Goal: Book appointment/travel/reservation

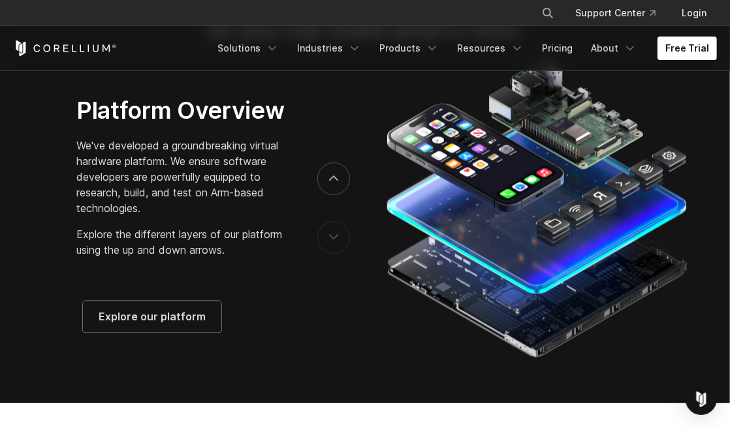
scroll to position [1624, 0]
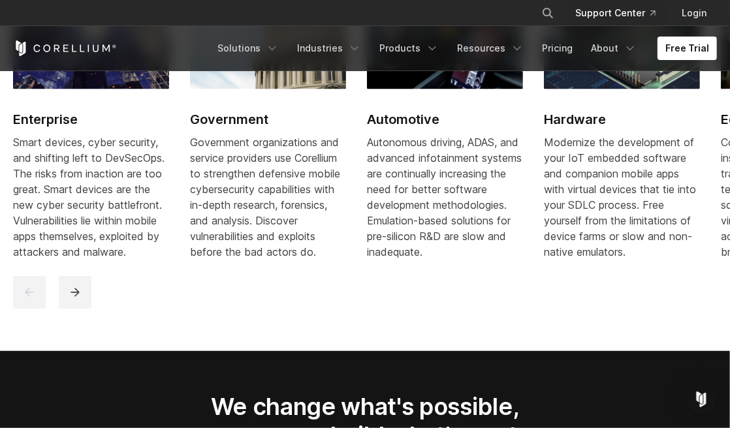
click at [602, 12] on link "Support Center" at bounding box center [615, 12] width 101 height 23
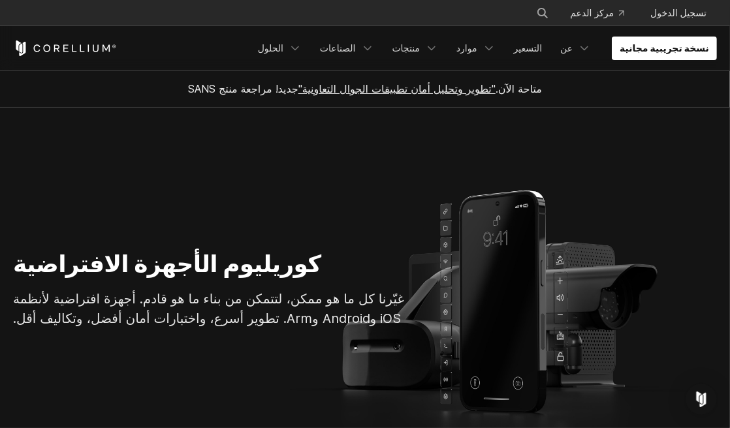
click at [384, 201] on section "كوريليوم الأجهزة الافتراضية غيّرنا كل ما هو ممكن، لتتمكن من بناء ما هو قادم. أج…" at bounding box center [365, 294] width 730 height 373
click at [653, 39] on link "نسخة تجريبية مجانية" at bounding box center [664, 48] width 105 height 23
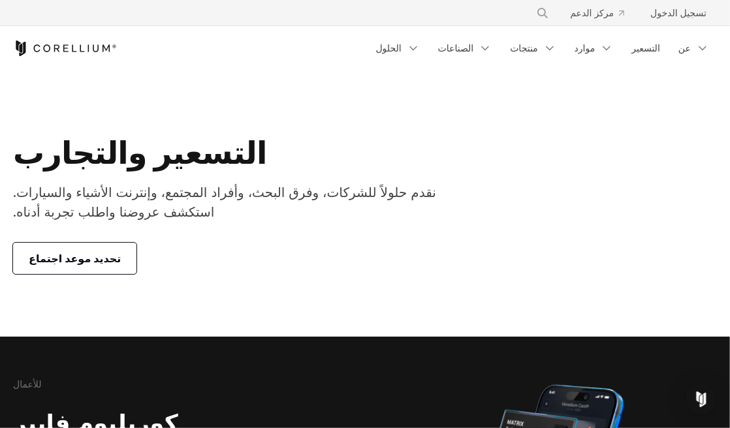
click at [65, 254] on font "تحديد موعد اجتماع" at bounding box center [75, 258] width 92 height 13
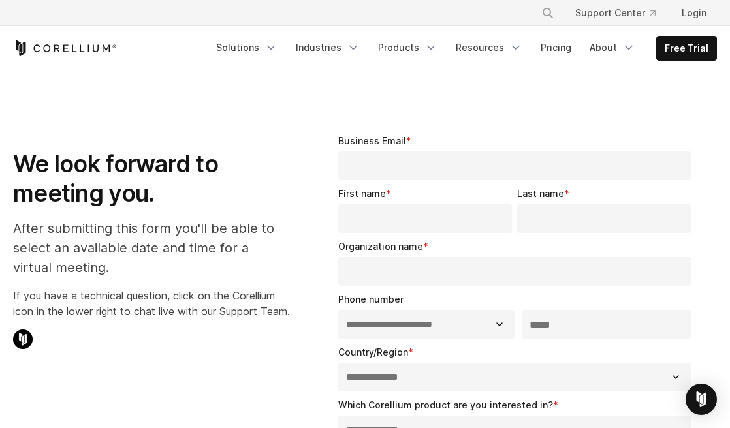
select select "**"
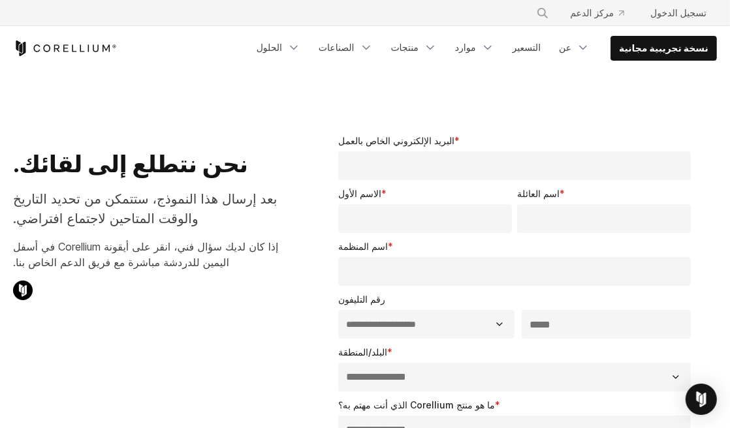
click at [377, 168] on input "البريد الإلكتروني الخاص بالعمل *" at bounding box center [514, 165] width 352 height 29
